Goal: Task Accomplishment & Management: Complete application form

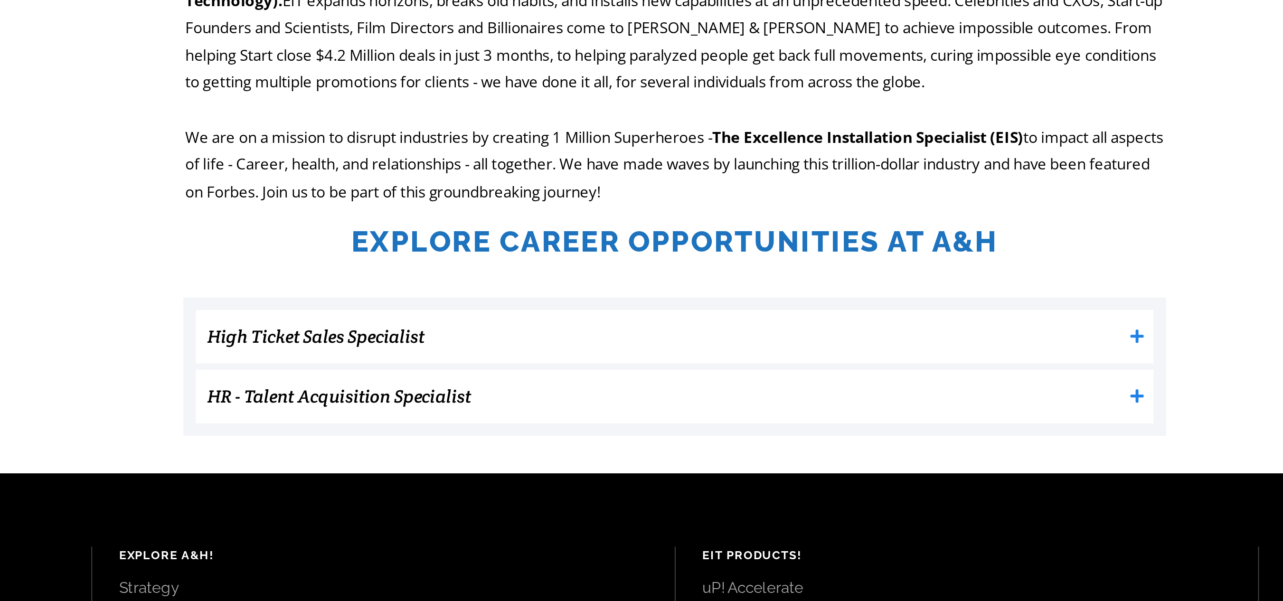
scroll to position [60, 0]
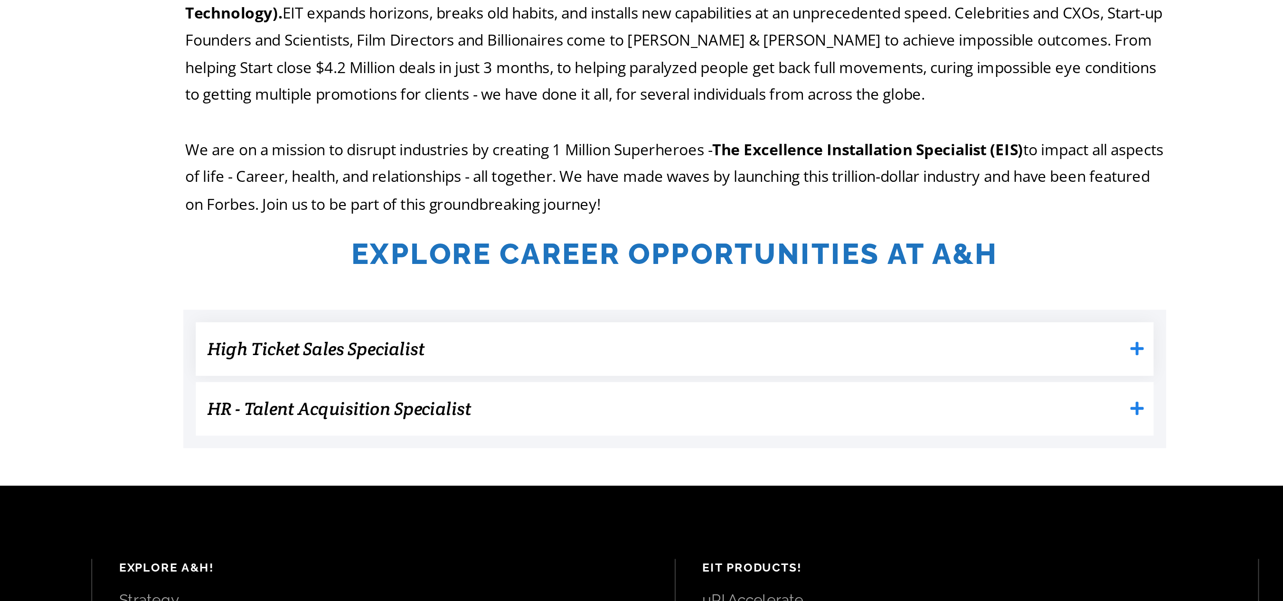
click at [583, 351] on h3 "High Ticket Sales Specialist" at bounding box center [636, 348] width 486 height 19
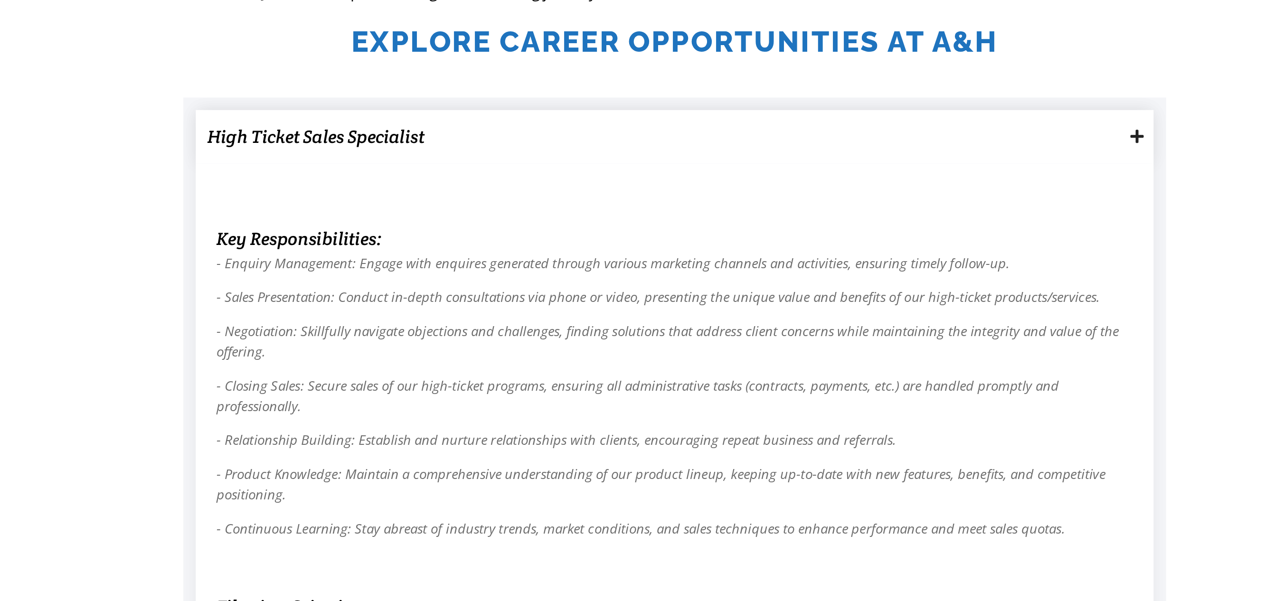
scroll to position [124, 0]
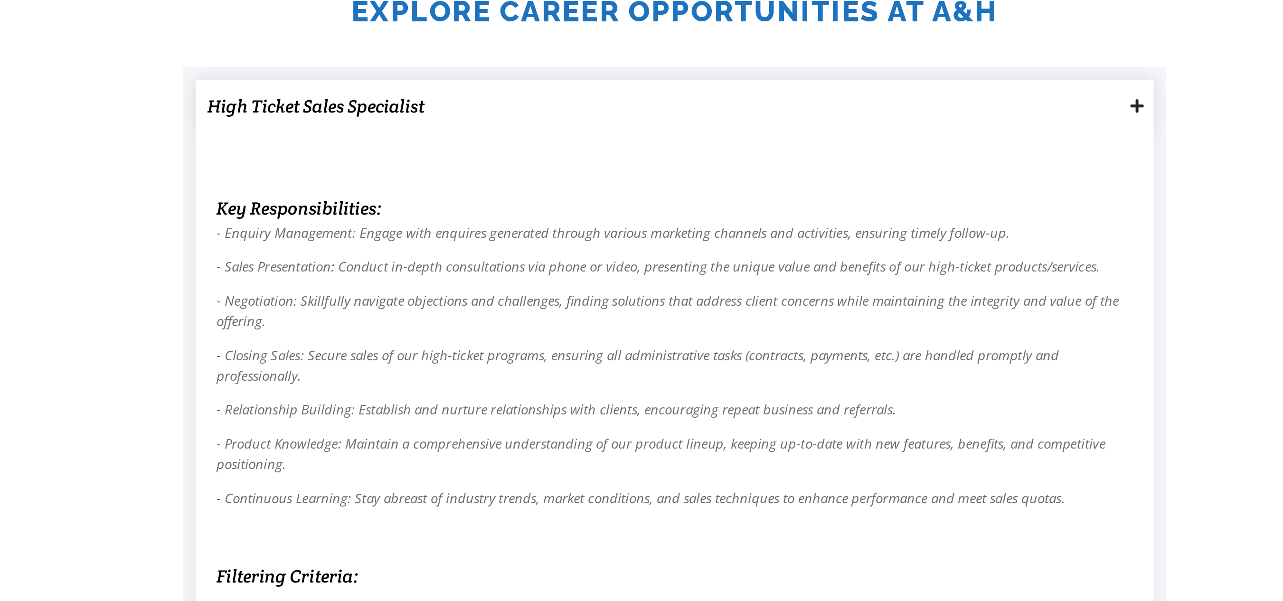
click at [474, 287] on h3 "High Ticket Sales Specialist" at bounding box center [636, 283] width 486 height 19
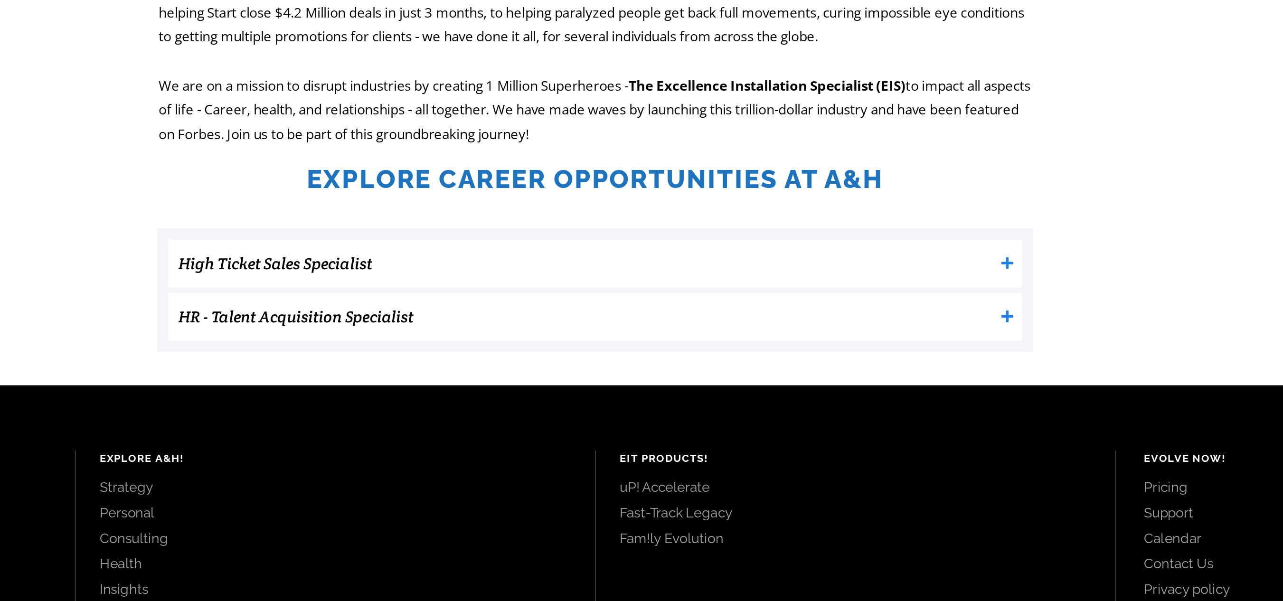
scroll to position [105, 0]
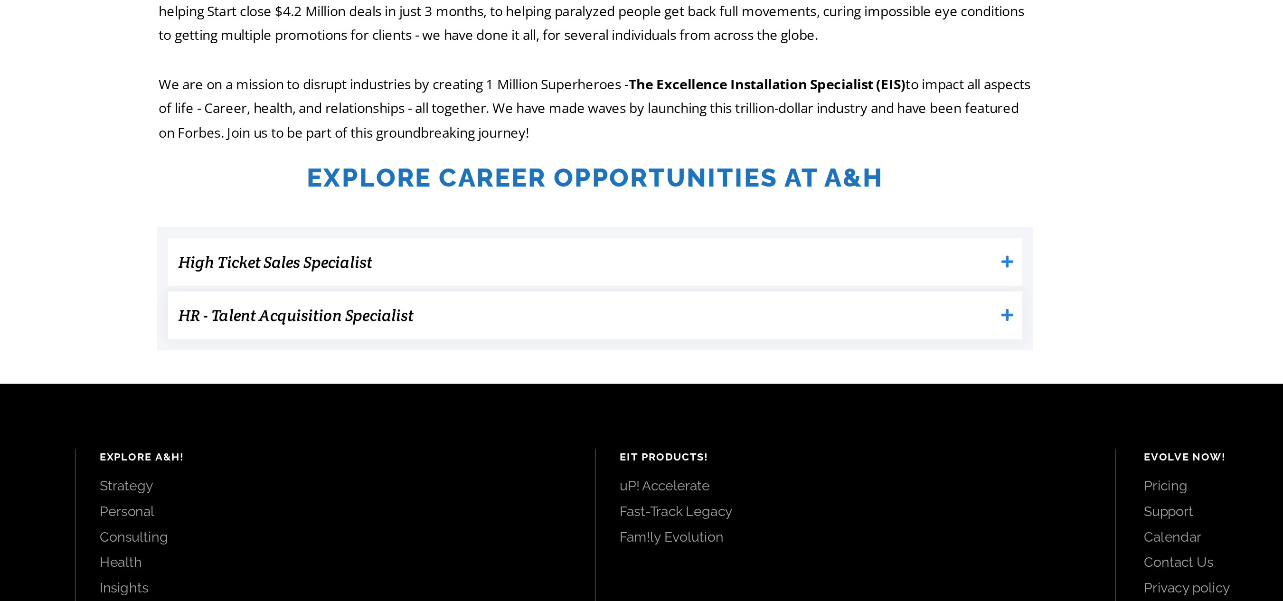
click at [481, 340] on h3 "HR - Talent Acquisition Specialist" at bounding box center [636, 334] width 486 height 19
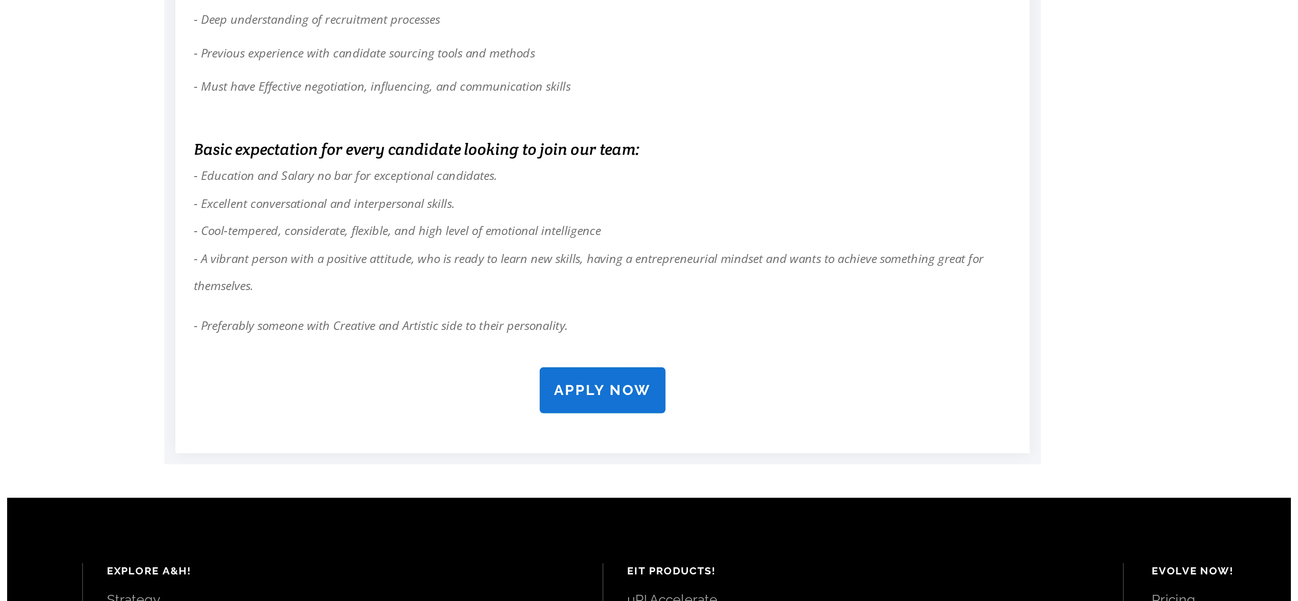
scroll to position [558, 0]
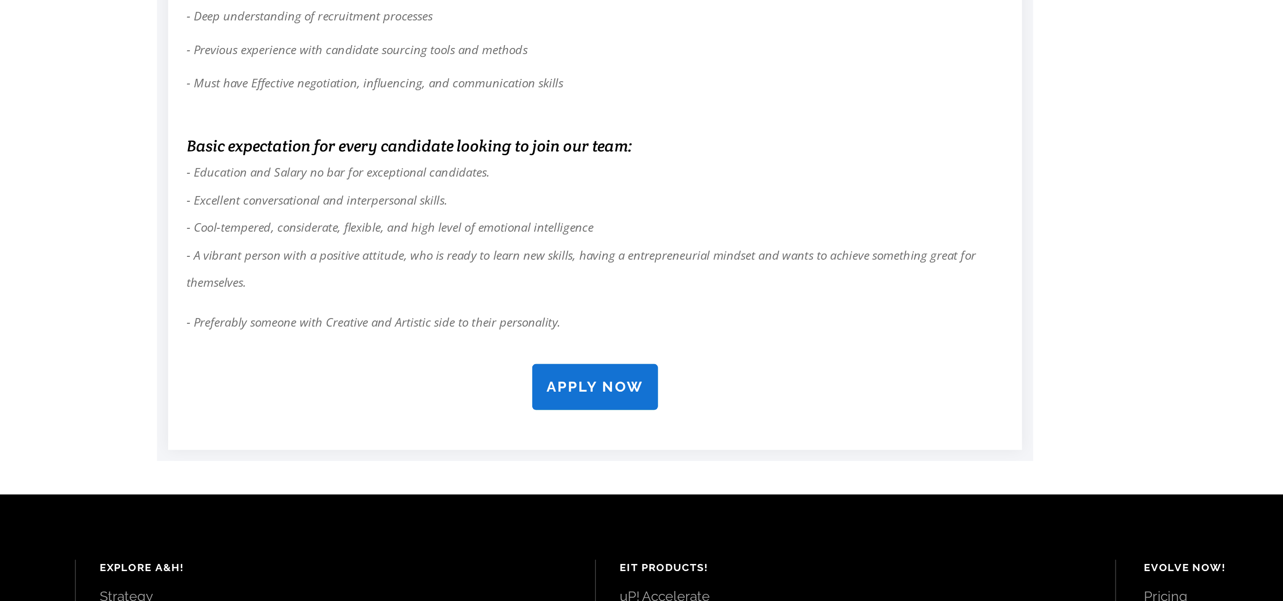
click at [615, 462] on link "APPLY NOW" at bounding box center [641, 473] width 75 height 28
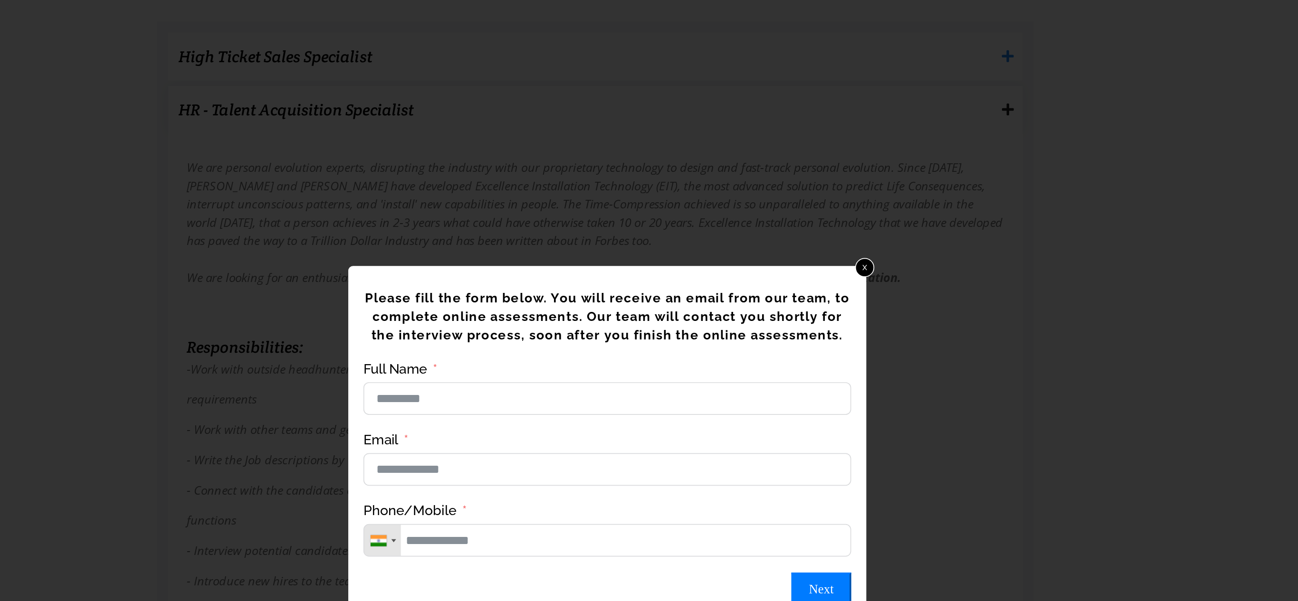
scroll to position [324, 0]
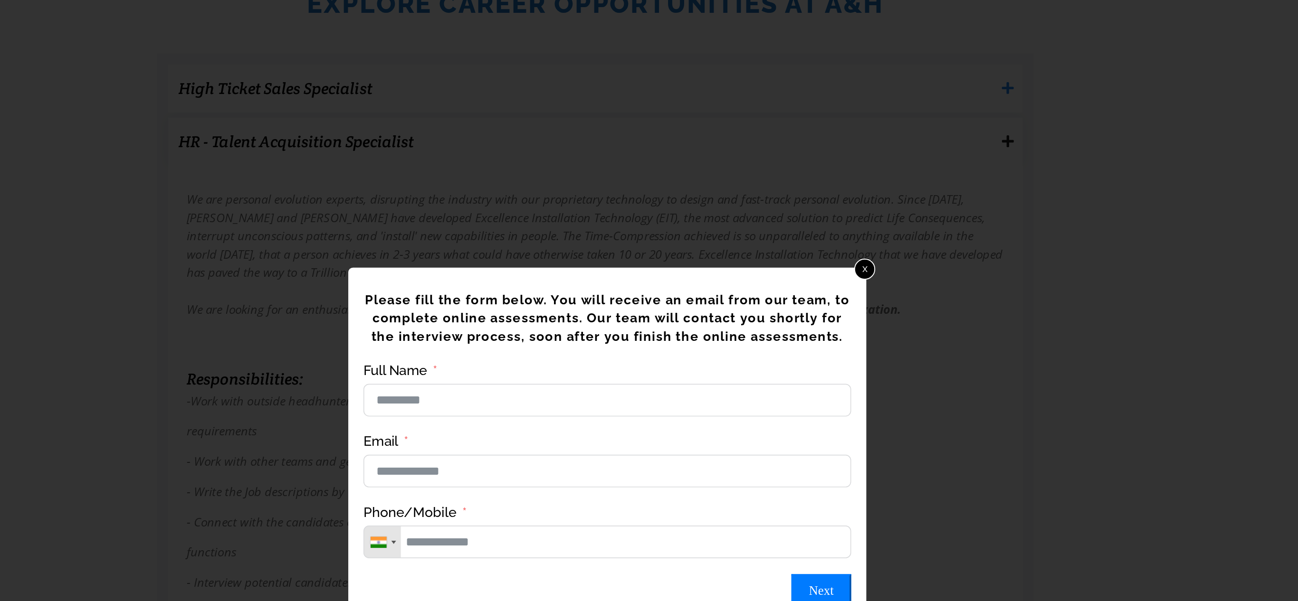
click at [800, 195] on link "x" at bounding box center [802, 192] width 12 height 12
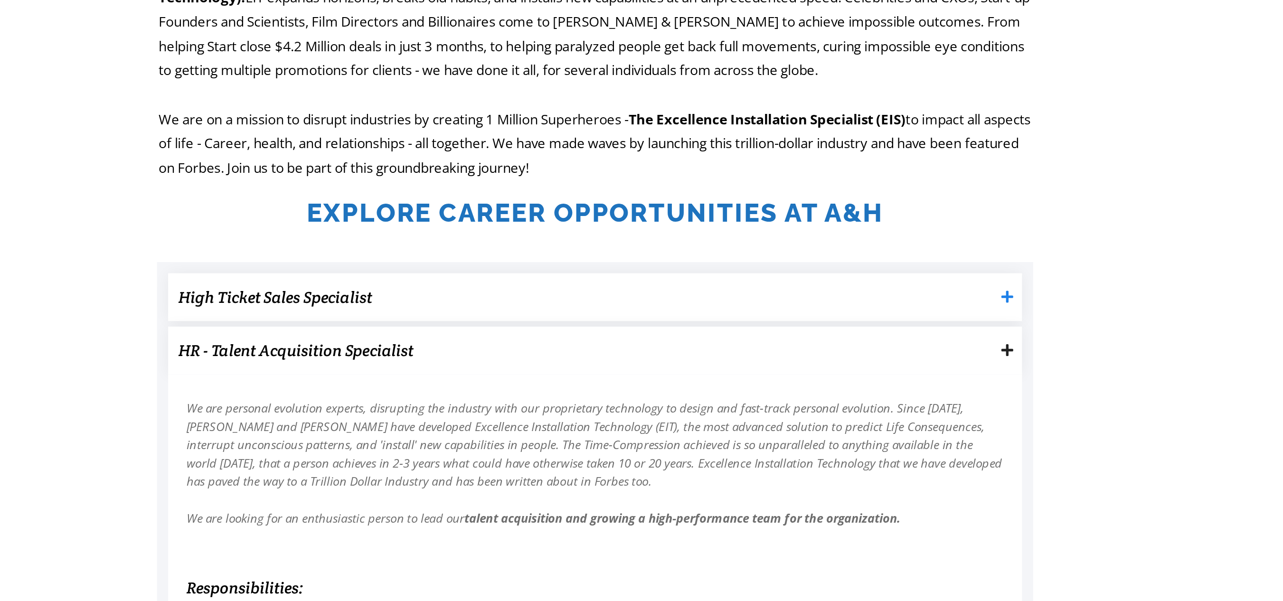
scroll to position [112, 0]
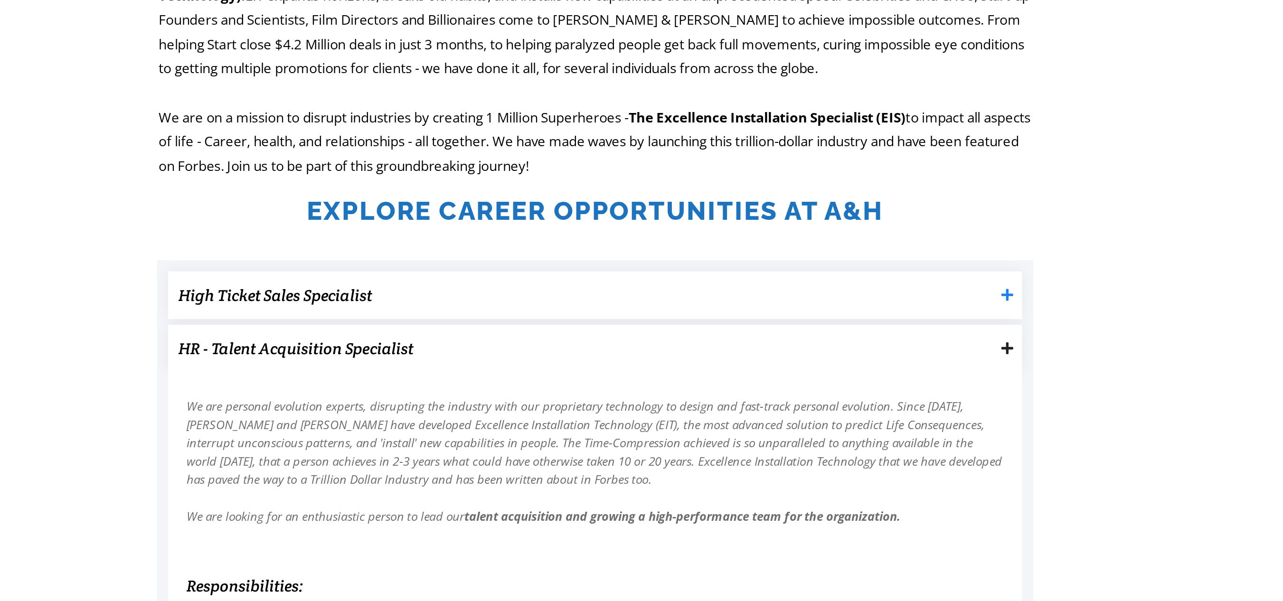
click at [447, 289] on h3 "High Ticket Sales Specialist" at bounding box center [636, 295] width 486 height 19
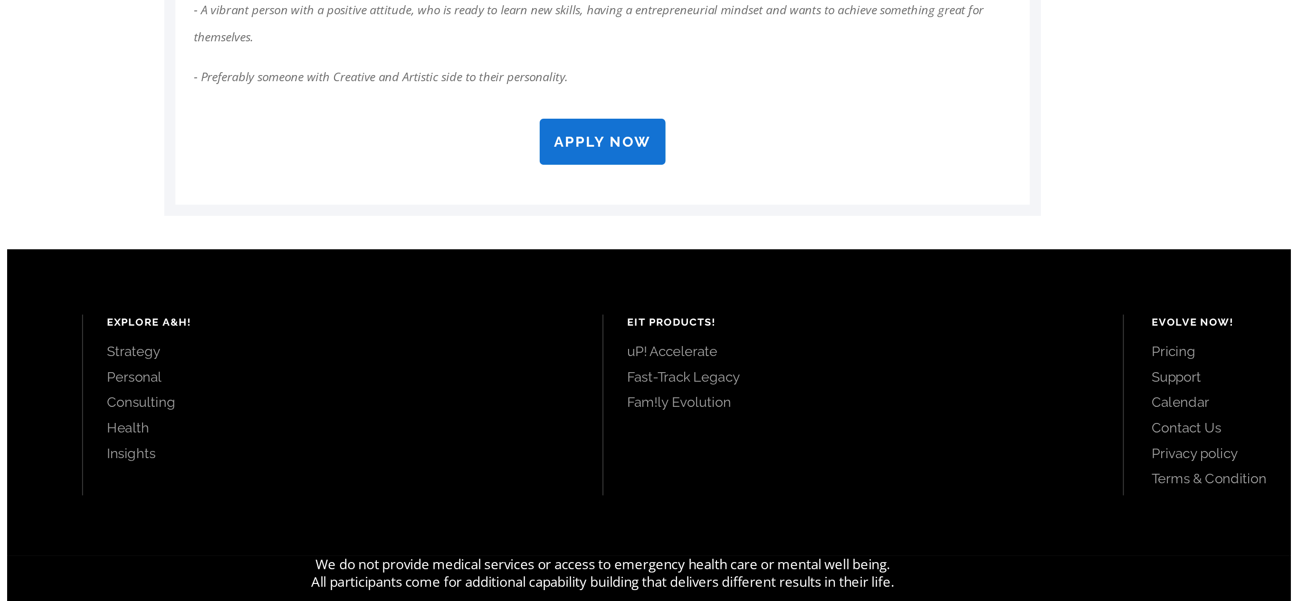
scroll to position [1410, 0]
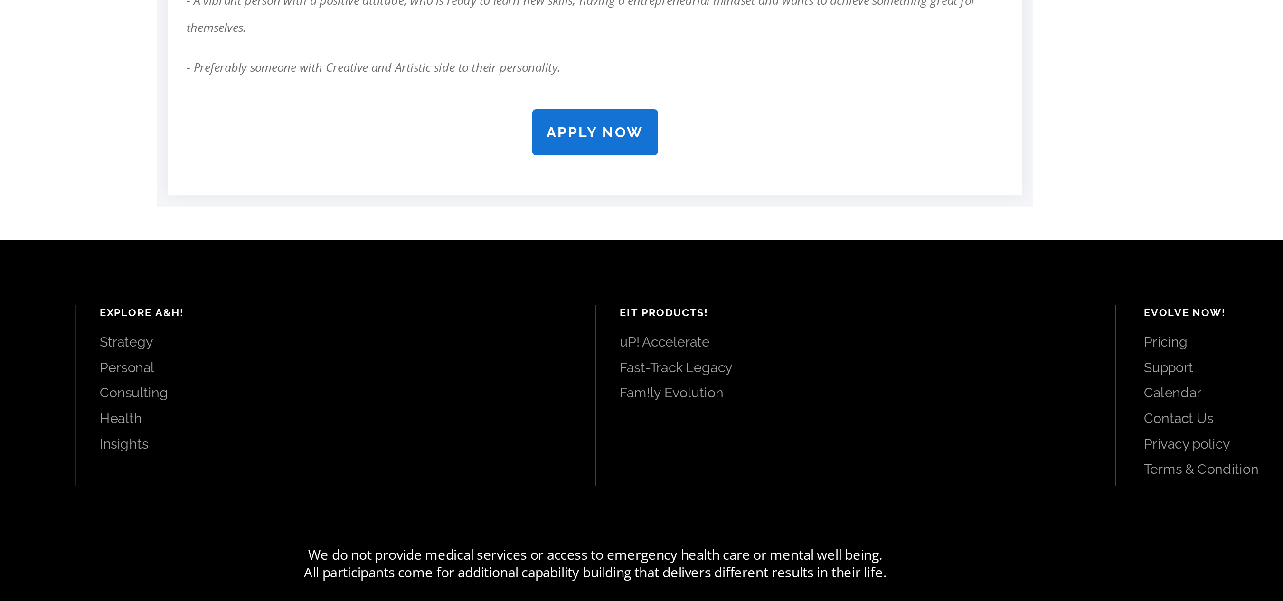
click at [629, 332] on link "APPLY NOW" at bounding box center [641, 321] width 75 height 28
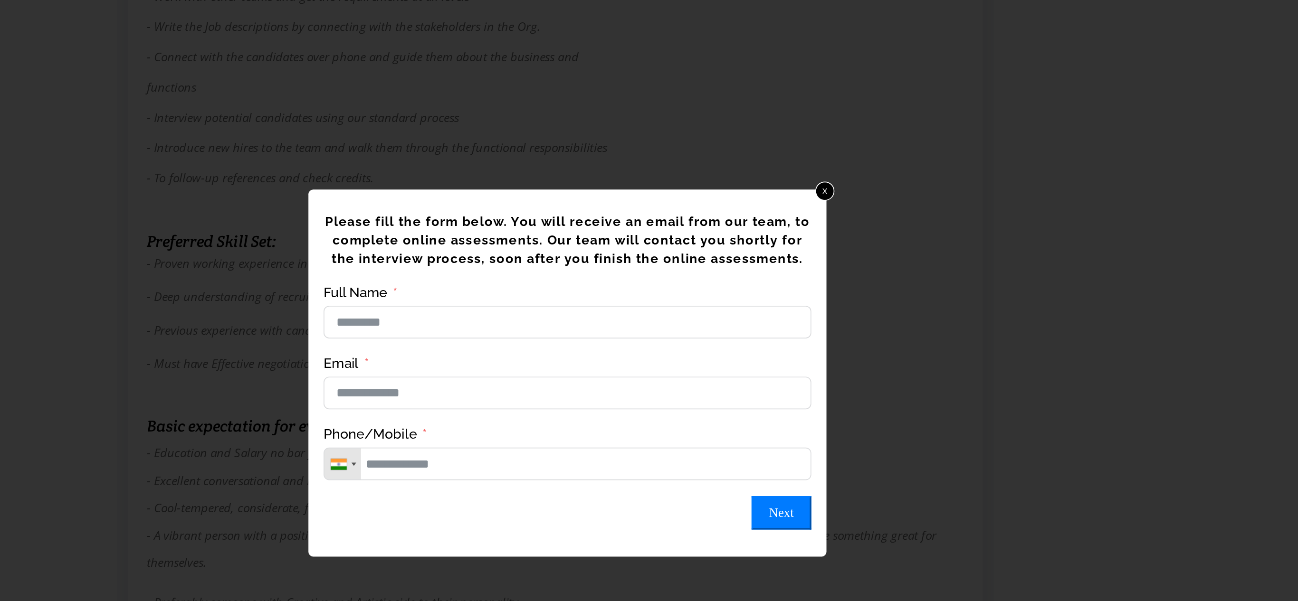
scroll to position [1252, 0]
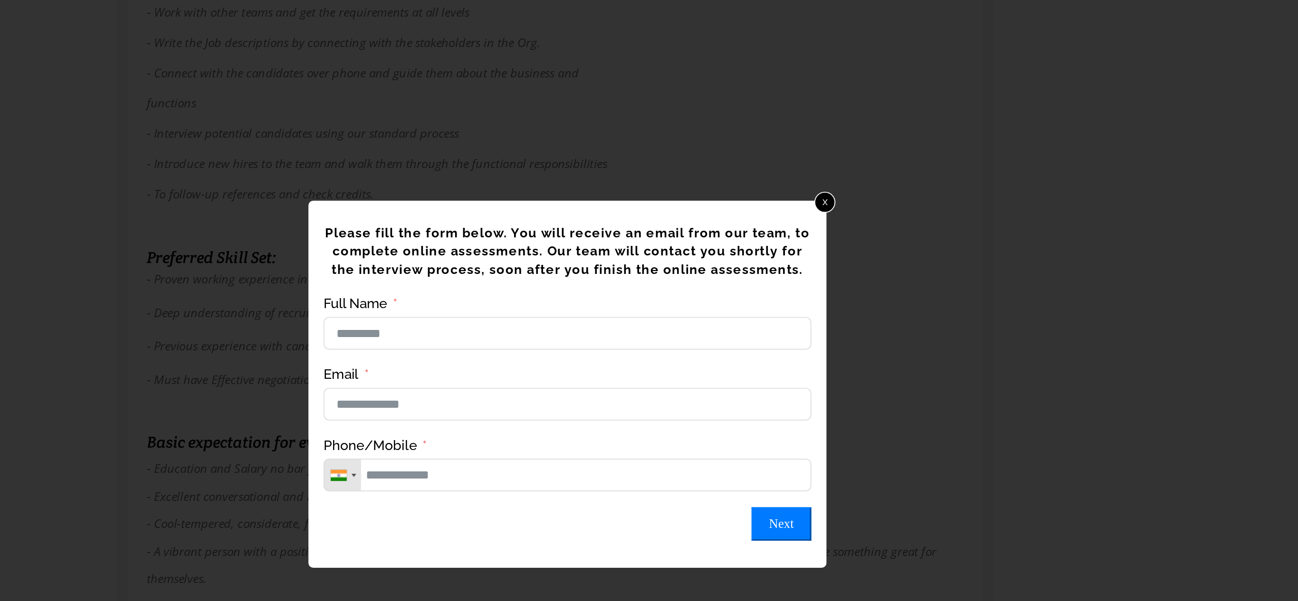
click at [801, 196] on link "x" at bounding box center [802, 192] width 12 height 12
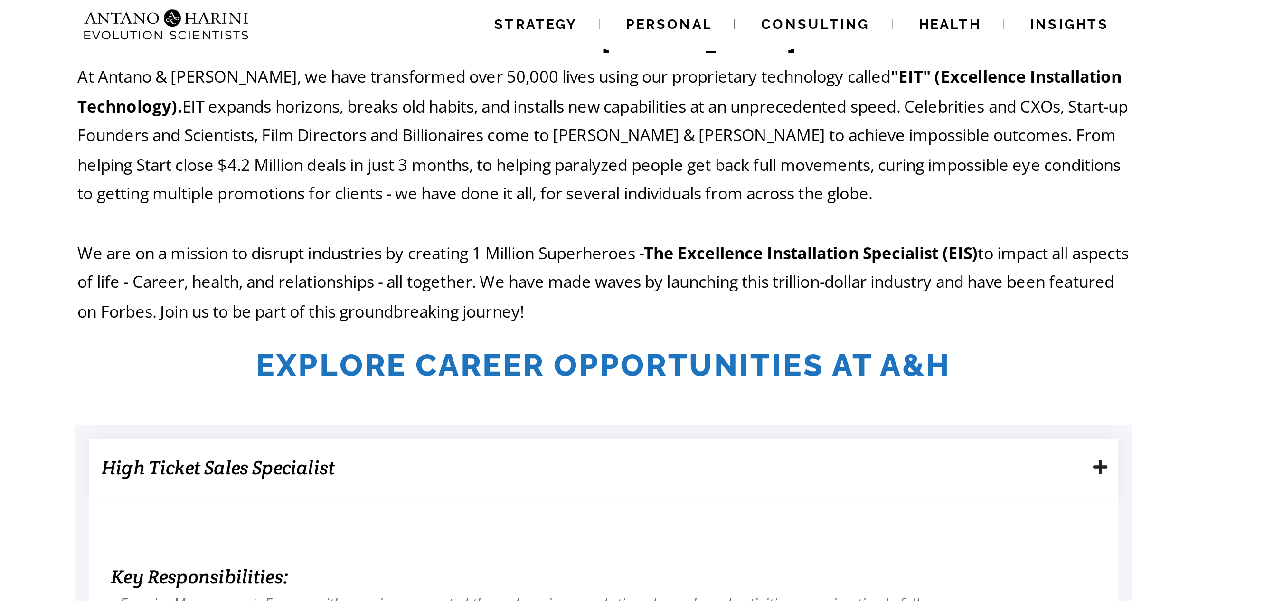
scroll to position [0, 0]
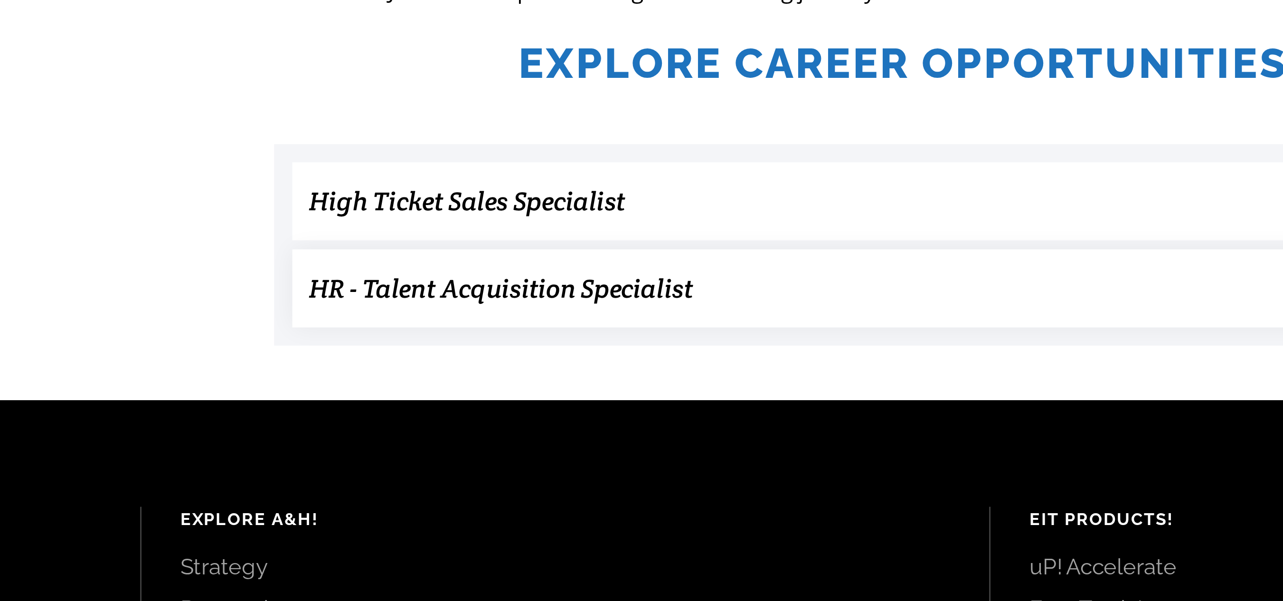
scroll to position [71, 0]
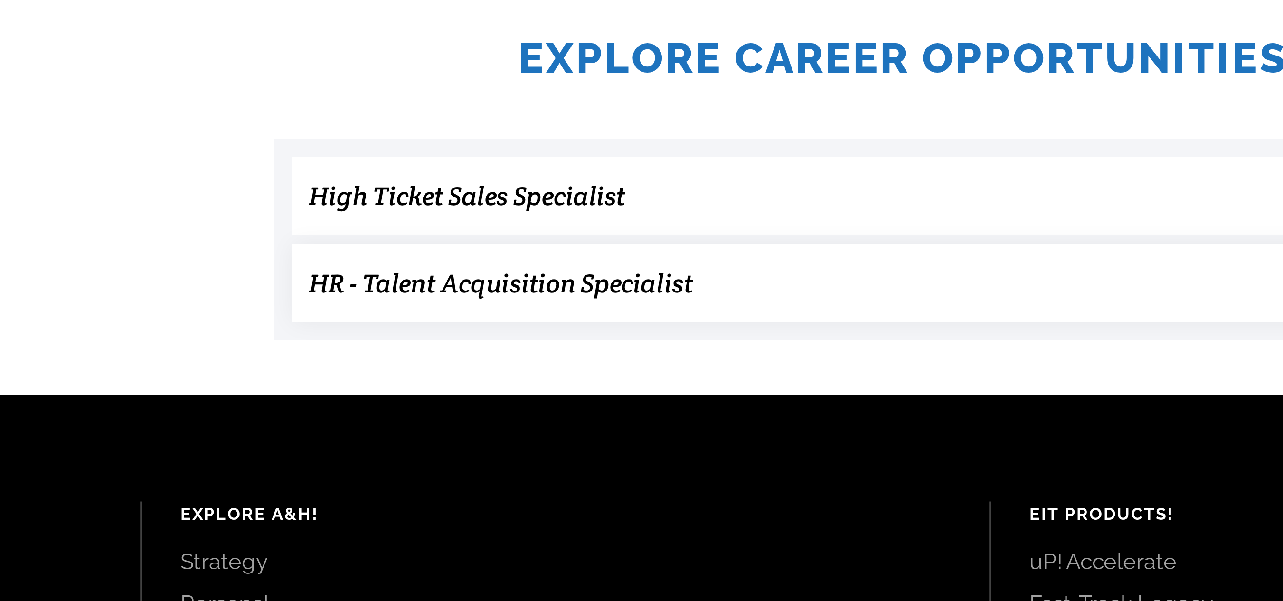
click at [432, 371] on h3 "HR - Talent Acquisition Specialist" at bounding box center [636, 368] width 486 height 19
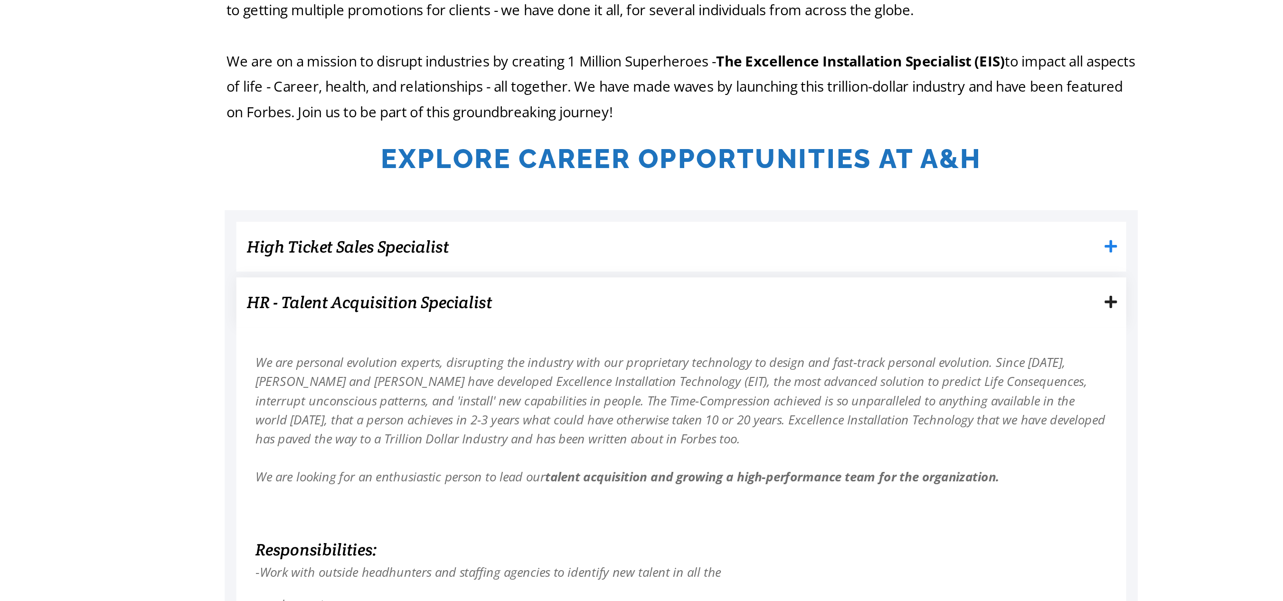
scroll to position [0, 0]
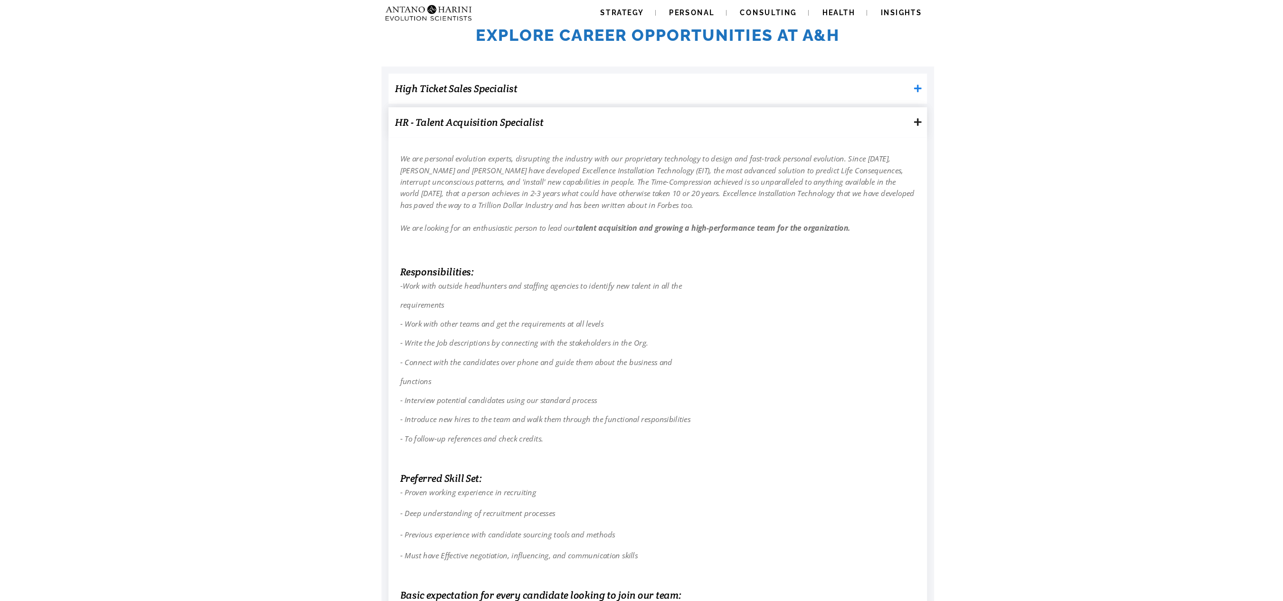
click at [469, 110] on h3 "HR - Talent Acquisition Specialist" at bounding box center [636, 115] width 486 height 19
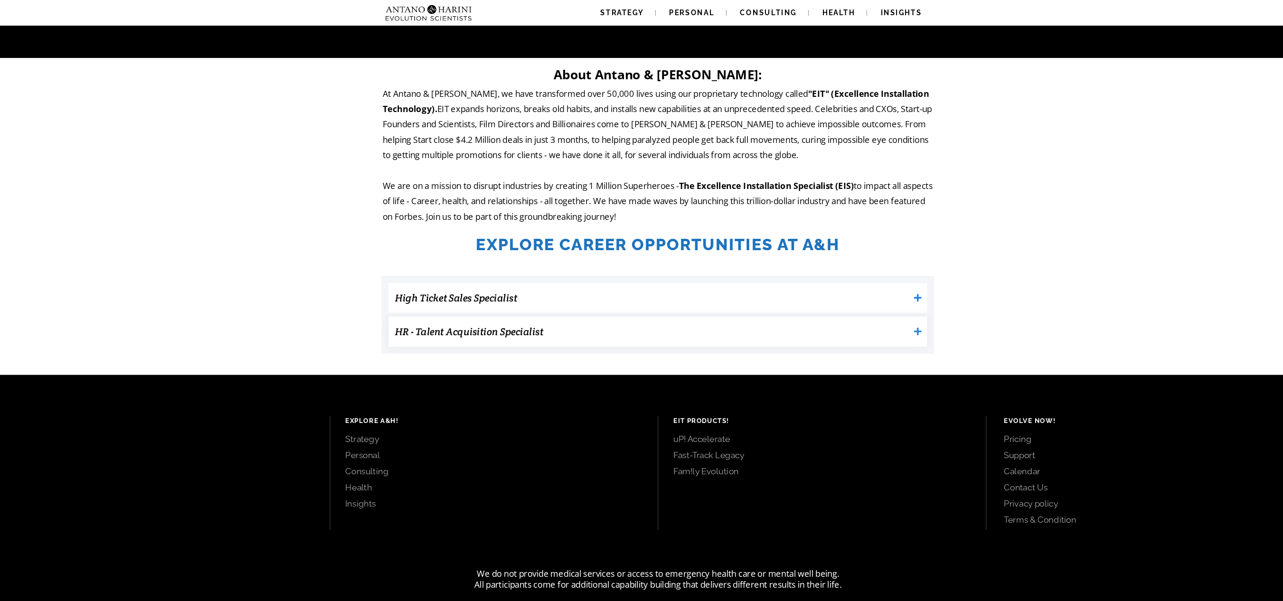
scroll to position [126, 0]
